Goal: Navigation & Orientation: Find specific page/section

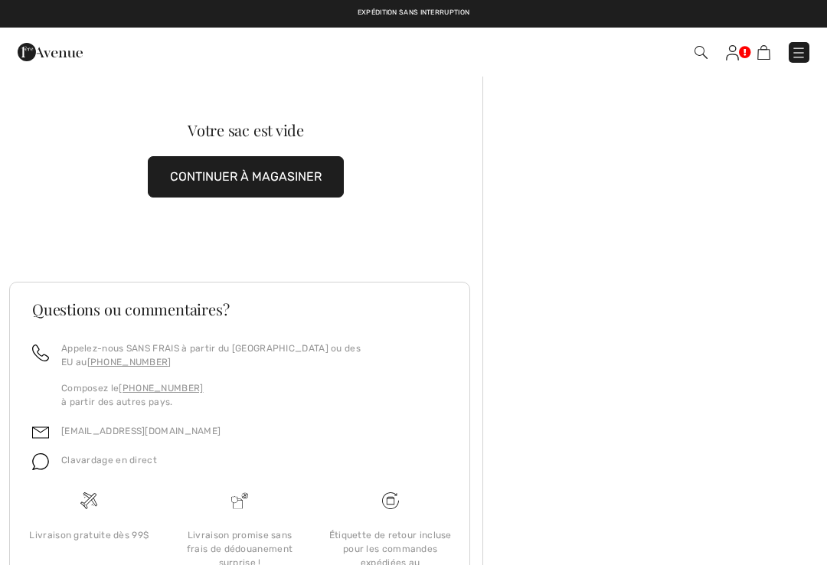
click at [736, 55] on img at bounding box center [732, 52] width 13 height 15
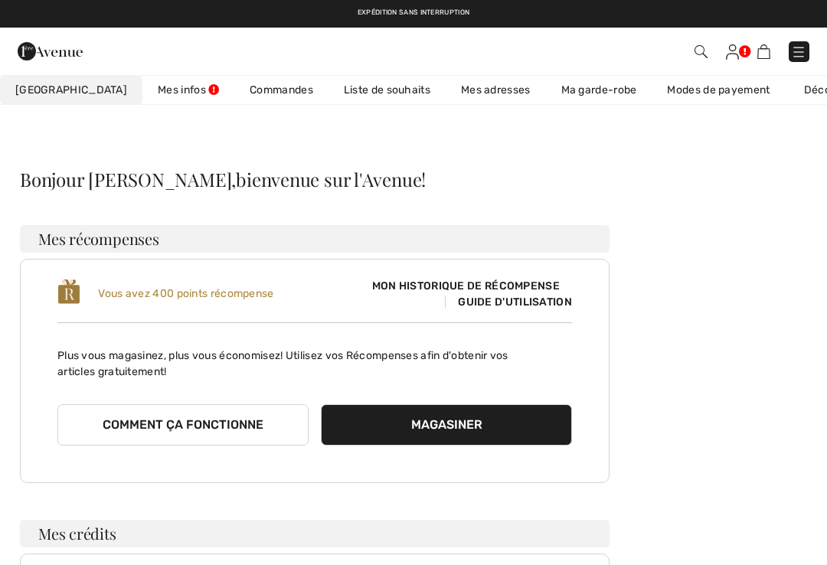
click at [234, 88] on link "Commandes" at bounding box center [281, 90] width 94 height 28
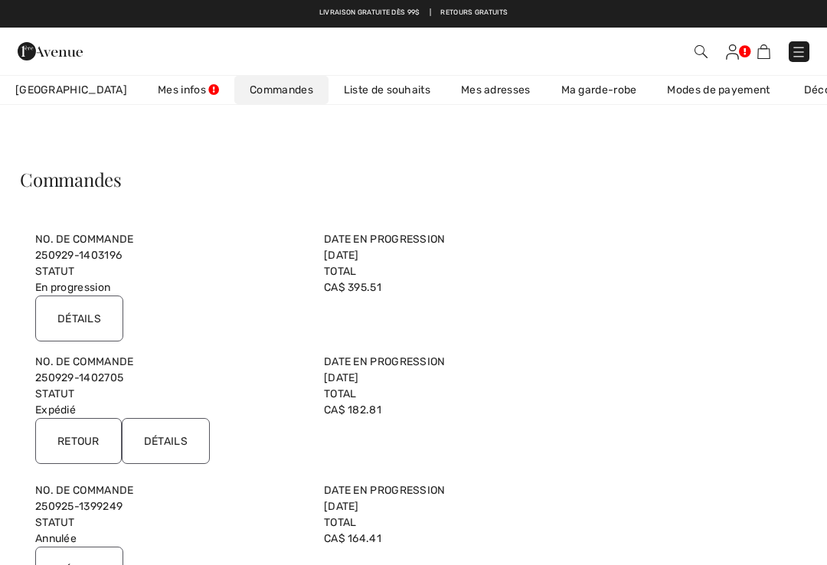
click at [82, 329] on input "Détails" at bounding box center [79, 318] width 88 height 46
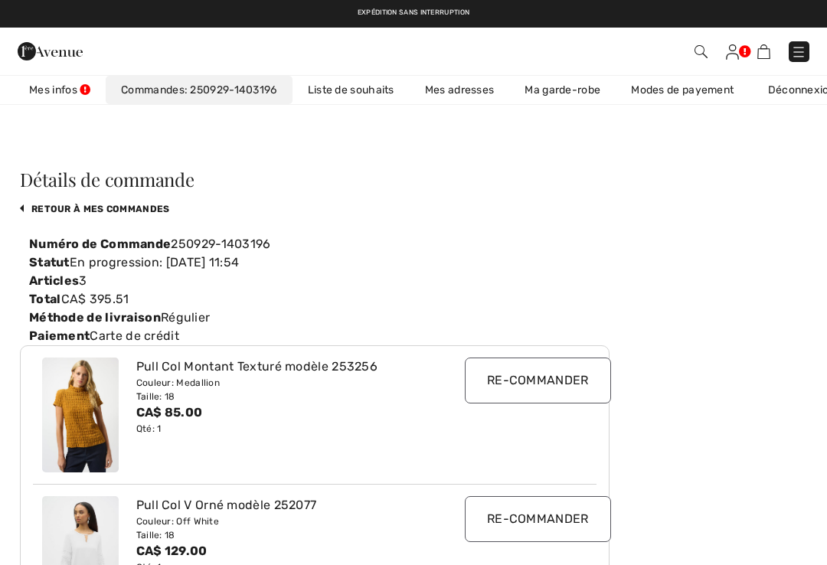
click at [21, 88] on link "Mes infos" at bounding box center [60, 90] width 92 height 28
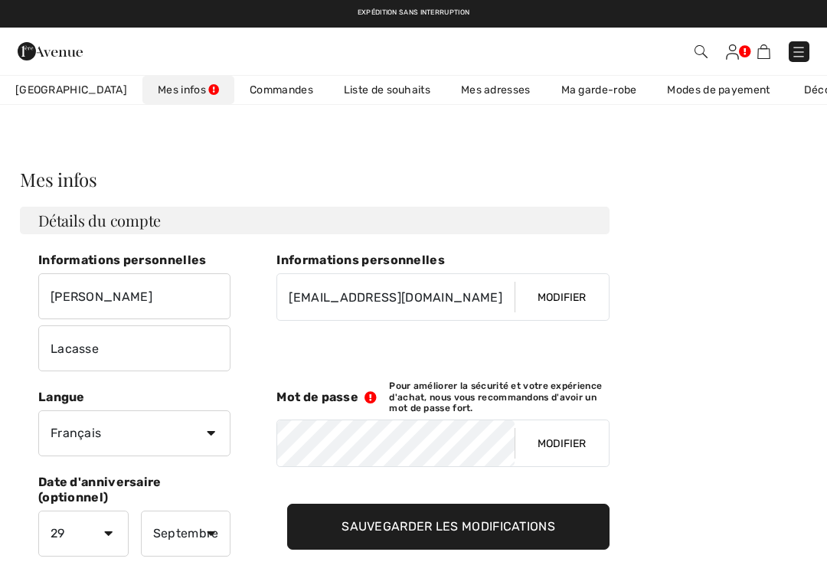
click at [41, 100] on link "Mon Avenue 400 Points récompense" at bounding box center [71, 90] width 142 height 28
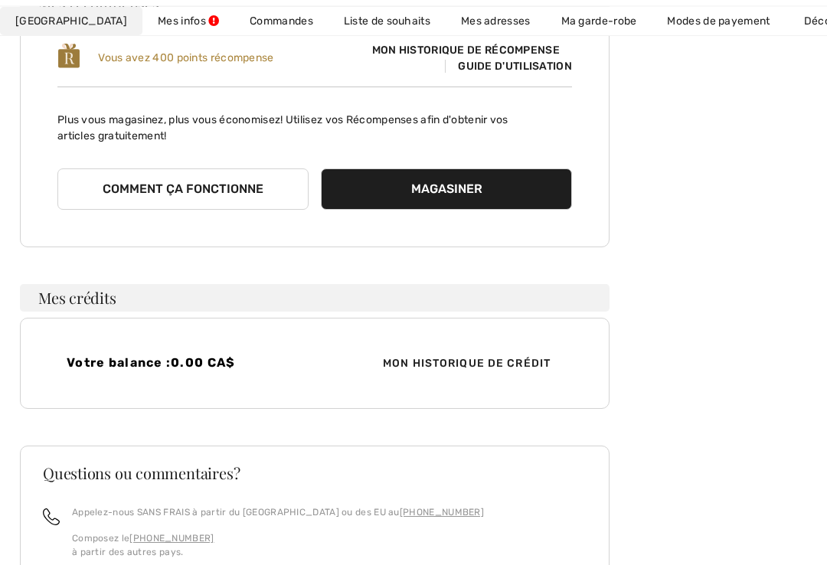
scroll to position [236, 0]
click at [476, 362] on span "Mon historique de crédit" at bounding box center [467, 363] width 192 height 16
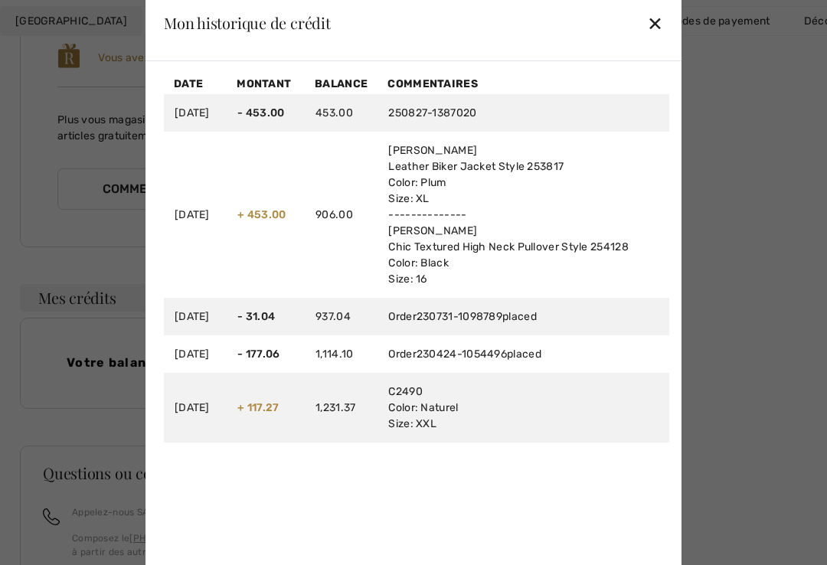
click at [651, 39] on div "✕" at bounding box center [655, 23] width 16 height 32
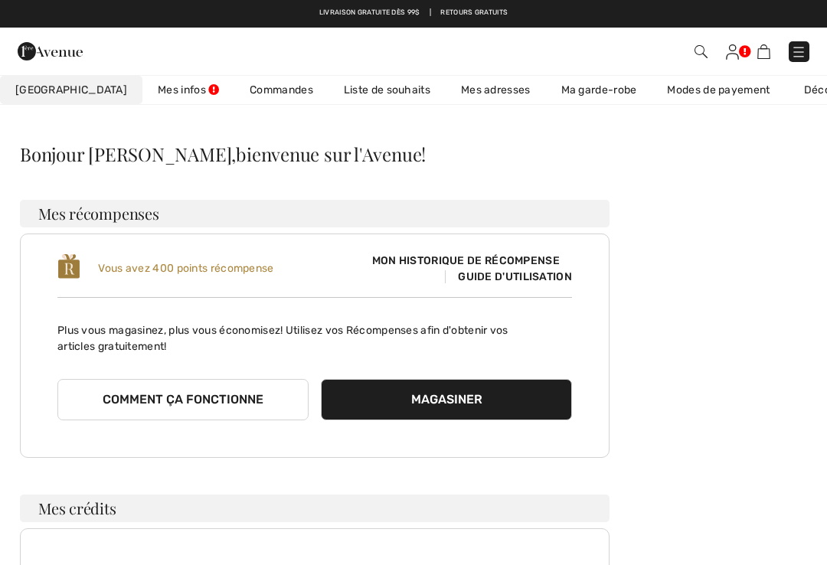
scroll to position [0, 0]
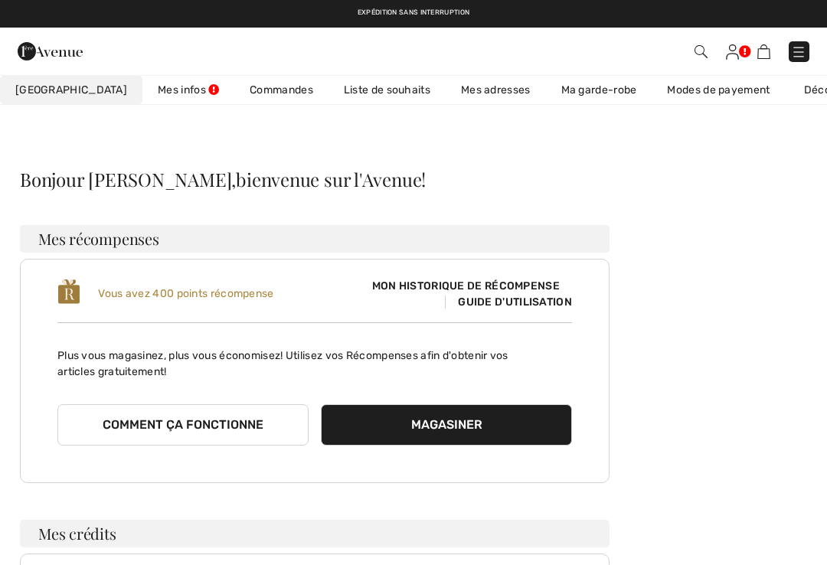
click at [554, 90] on link "Ma garde-robe" at bounding box center [599, 90] width 106 height 28
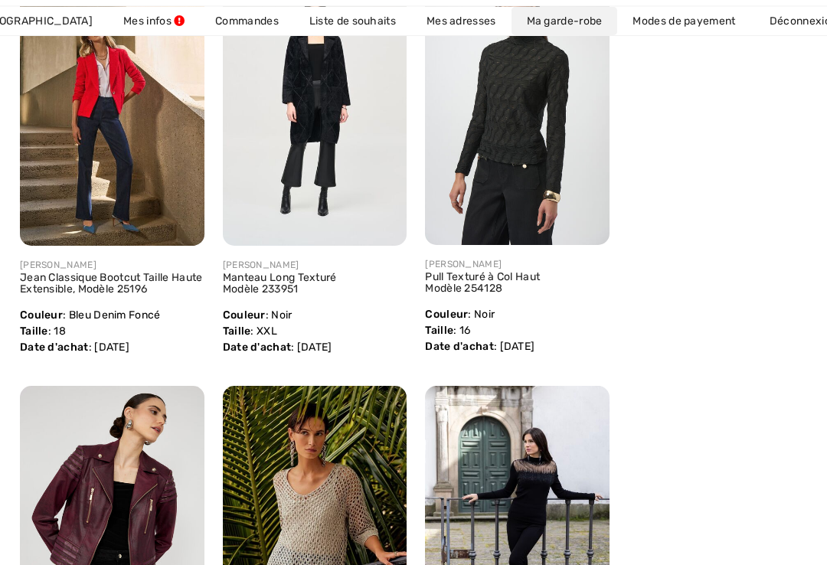
scroll to position [755, 0]
click at [513, 144] on img at bounding box center [517, 107] width 184 height 276
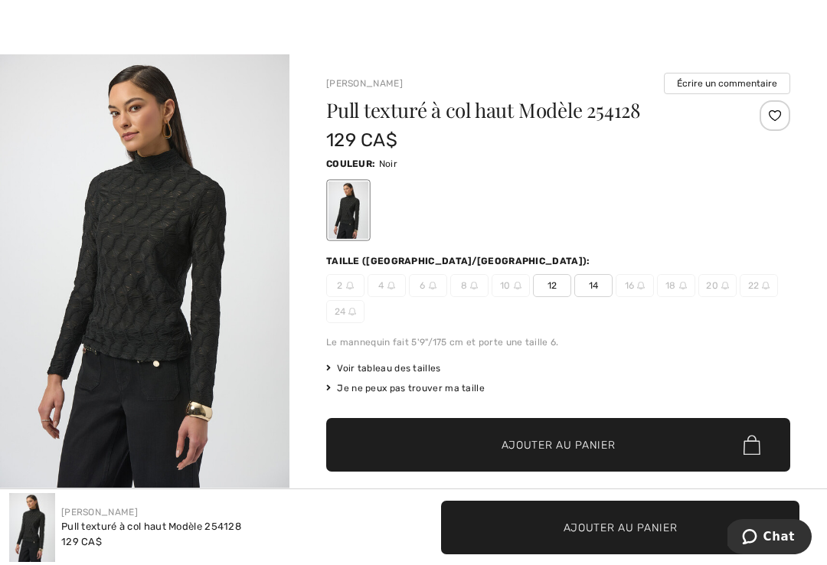
scroll to position [22, 0]
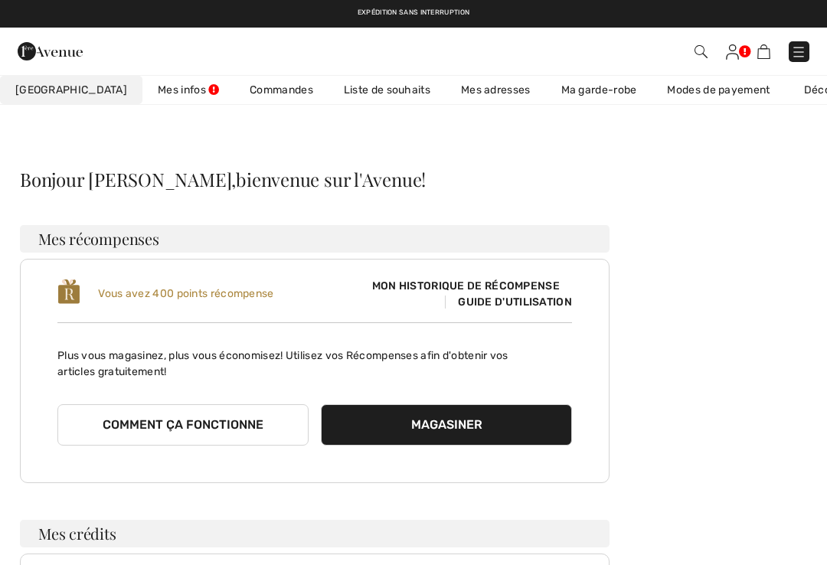
click at [560, 93] on link "Ma garde-robe" at bounding box center [599, 90] width 106 height 28
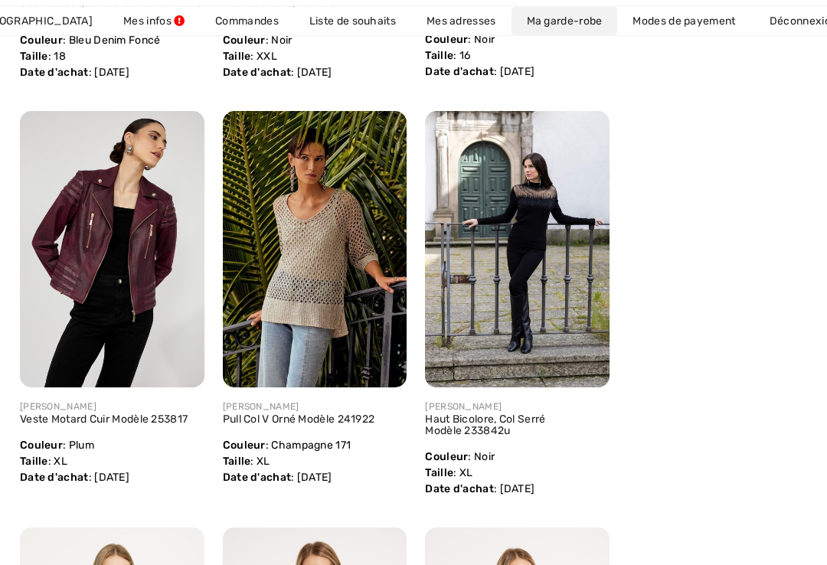
scroll to position [1030, 0]
click at [154, 286] on img at bounding box center [112, 249] width 184 height 276
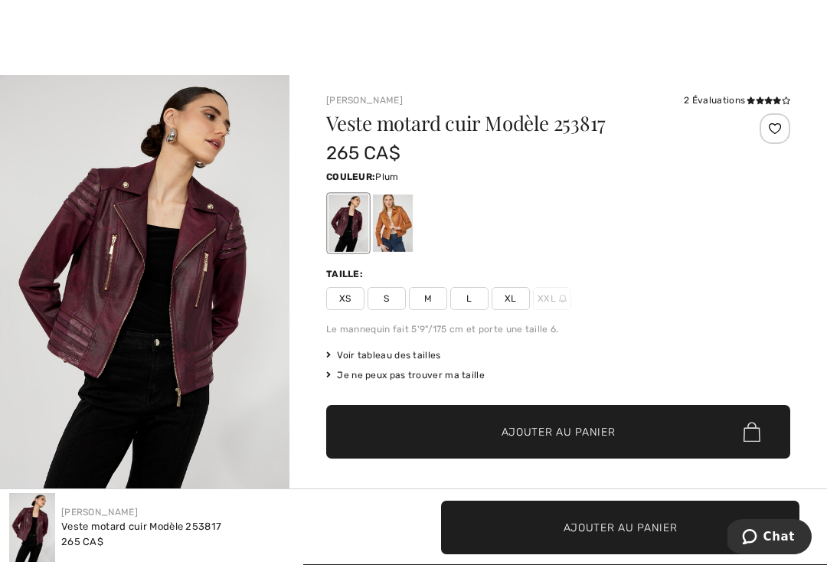
scroll to position [22, 0]
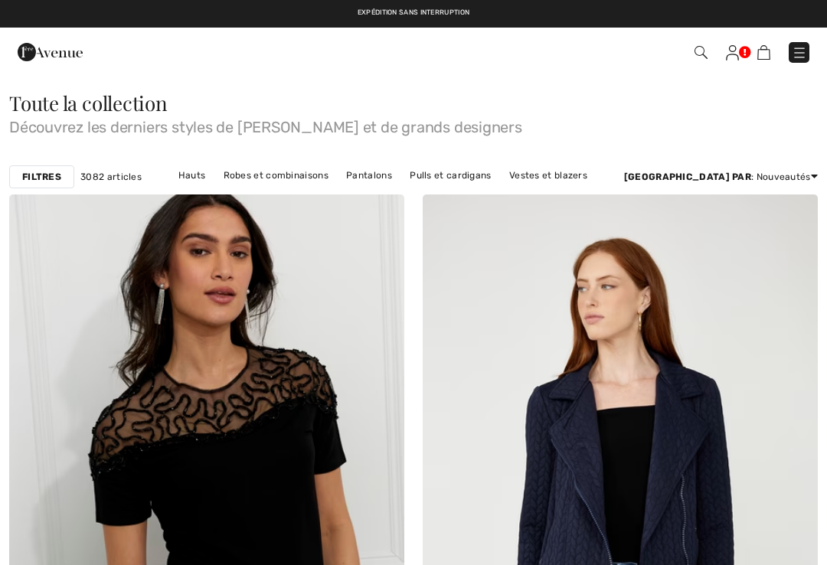
click at [734, 51] on img at bounding box center [732, 52] width 13 height 15
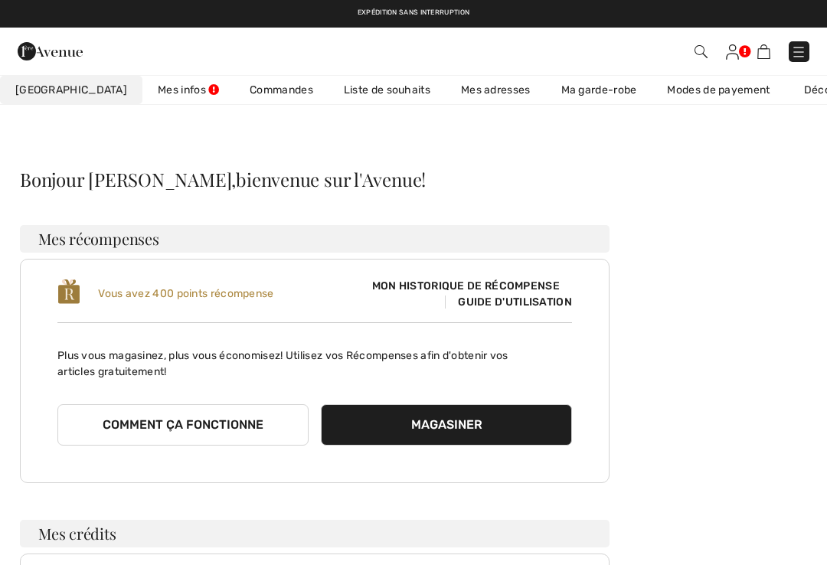
click at [560, 93] on link "Ma garde-robe" at bounding box center [599, 90] width 106 height 28
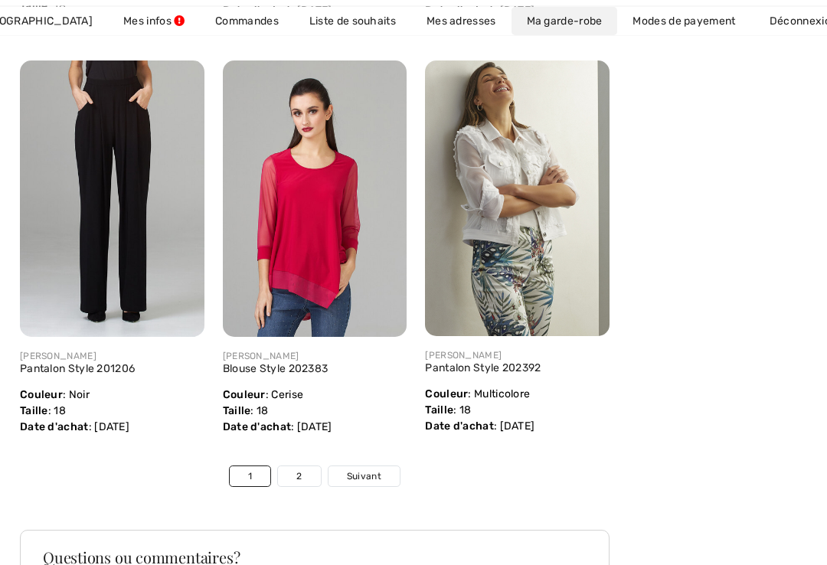
scroll to position [4840, 0]
click at [295, 466] on link "2" at bounding box center [299, 476] width 42 height 20
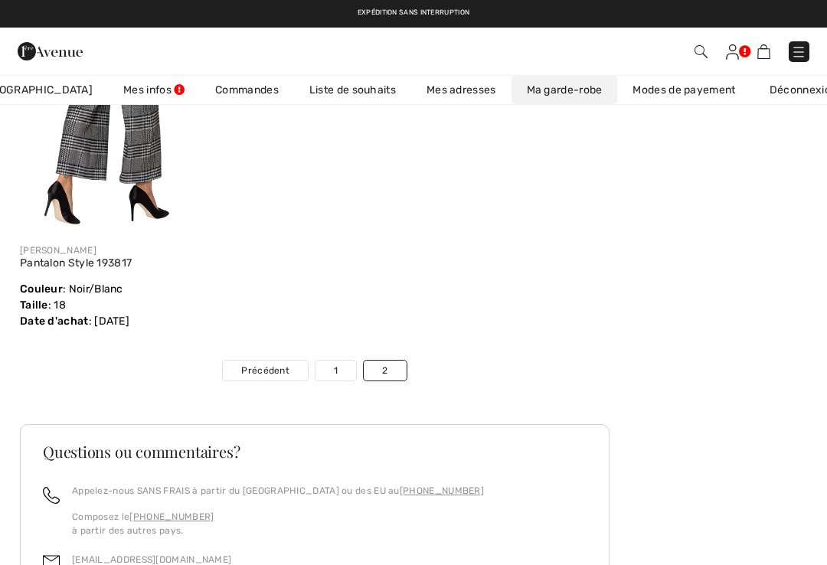
scroll to position [769, 0]
click at [332, 364] on link "1" at bounding box center [335, 371] width 41 height 20
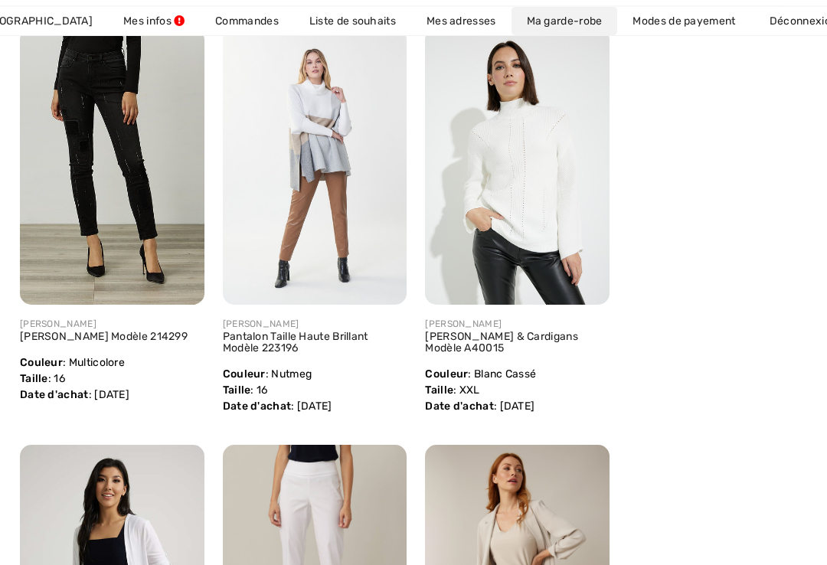
scroll to position [3206, 0]
click at [404, 331] on div "Pantalon Taille Haute Brillant Modèle 223196" at bounding box center [315, 342] width 184 height 23
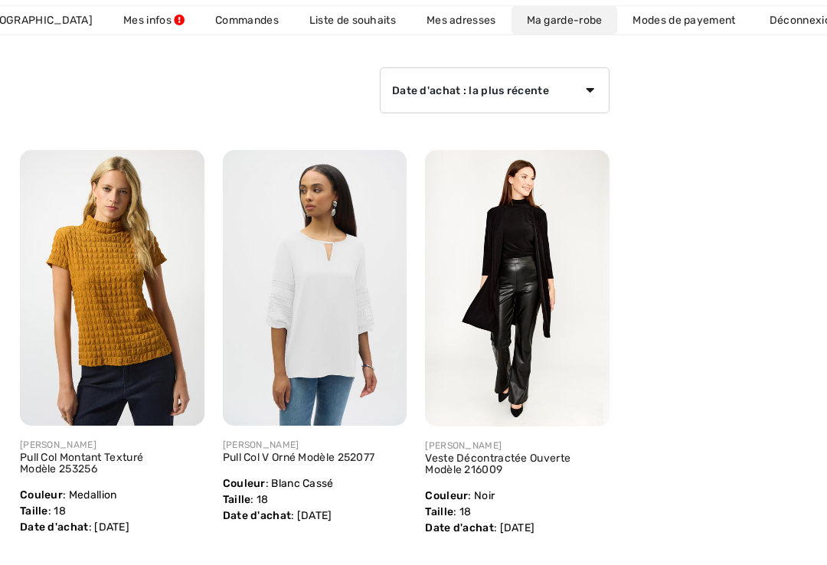
scroll to position [158, 0]
